Goal: Navigation & Orientation: Find specific page/section

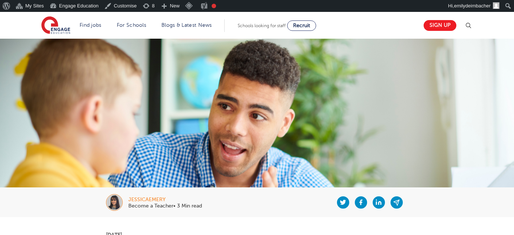
scroll to position [812, 0]
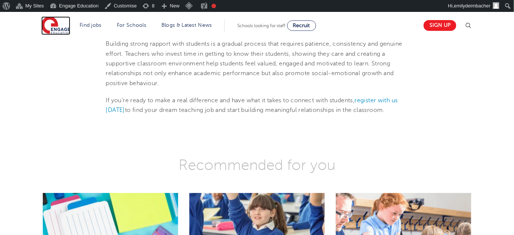
click at [58, 30] on img at bounding box center [55, 25] width 29 height 19
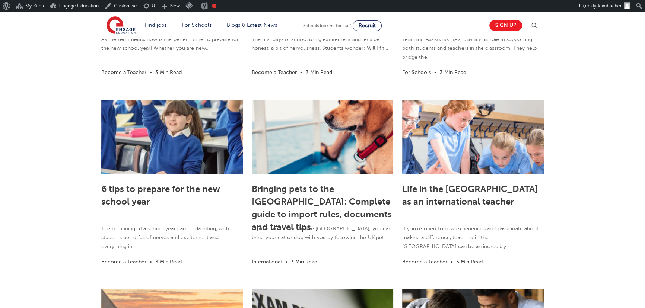
scroll to position [313, 0]
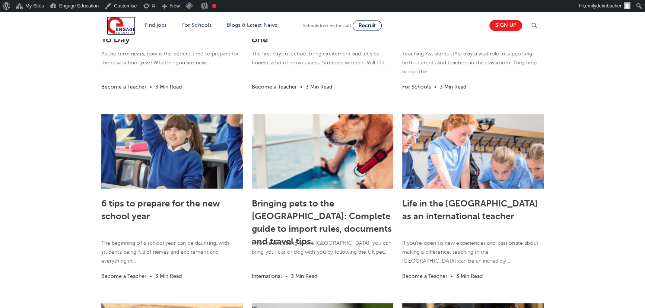
click at [127, 25] on img at bounding box center [120, 25] width 29 height 19
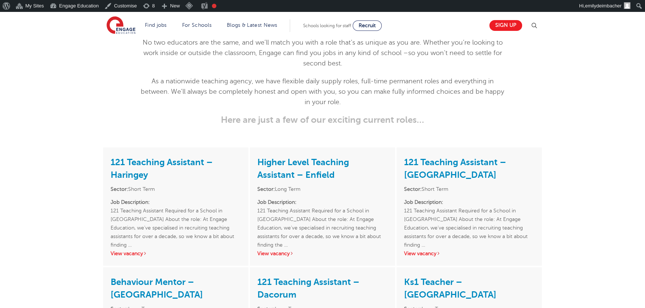
scroll to position [947, 0]
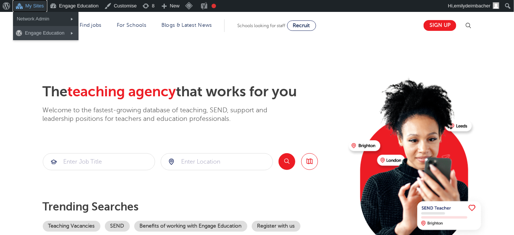
click at [22, 6] on link "My Sites" at bounding box center [30, 6] width 34 height 12
